Goal: Navigation & Orientation: Understand site structure

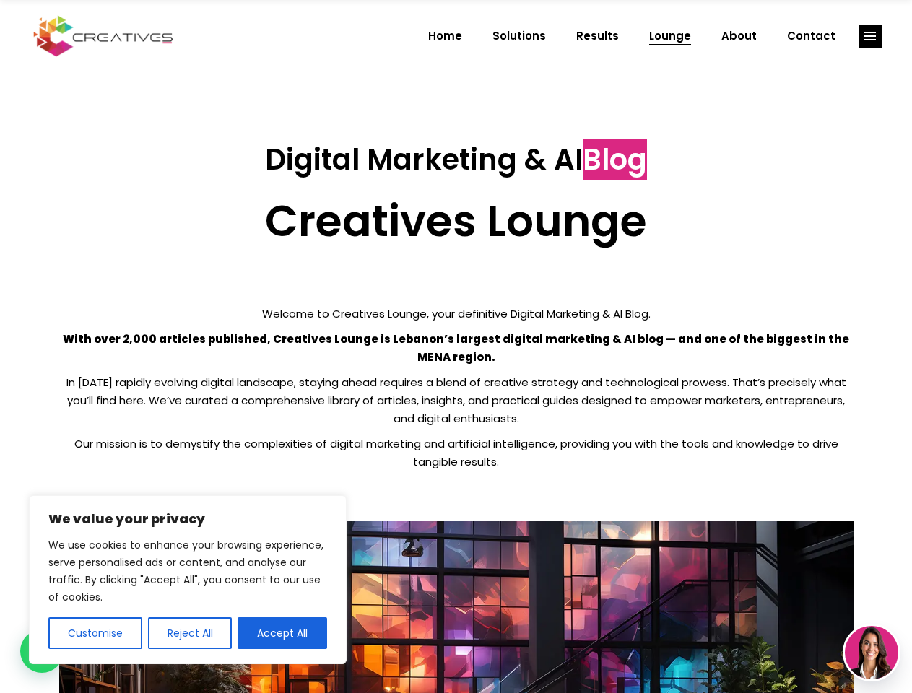
click at [455, 346] on p "With over 2,000 articles published, Creatives Lounge is Lebanon’s largest digit…" at bounding box center [456, 348] width 794 height 36
click at [95, 633] on button "Customise" at bounding box center [95, 633] width 94 height 32
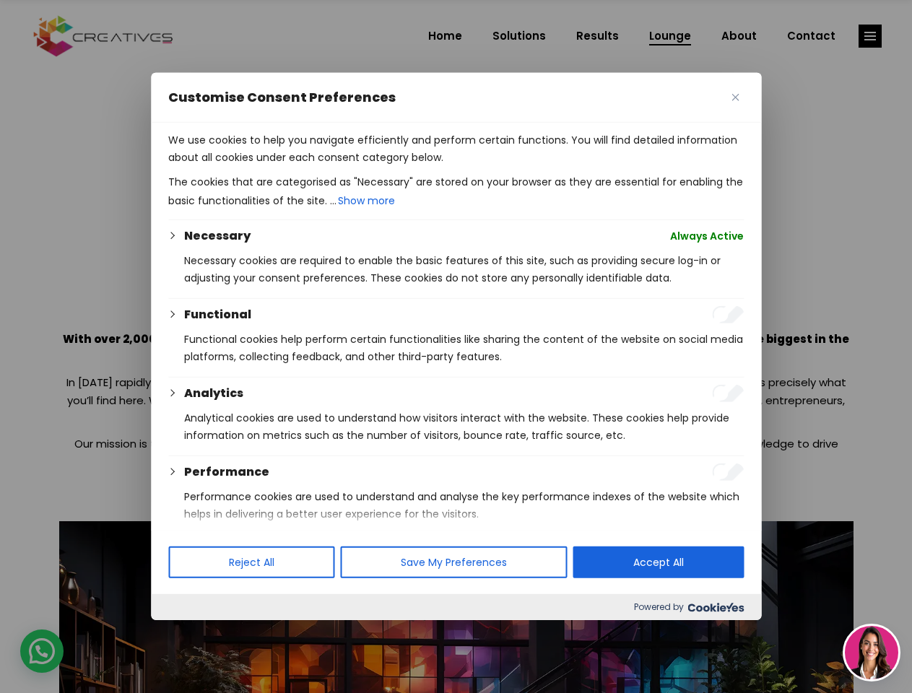
click at [189, 633] on div at bounding box center [456, 346] width 912 height 693
click at [282, 166] on p "We use cookies to help you navigate efficiently and perform certain functions. …" at bounding box center [455, 148] width 575 height 35
click at [870, 36] on div at bounding box center [456, 346] width 912 height 693
click at [871, 652] on img at bounding box center [870, 652] width 53 height 53
